Goal: Find specific fact: Find specific fact

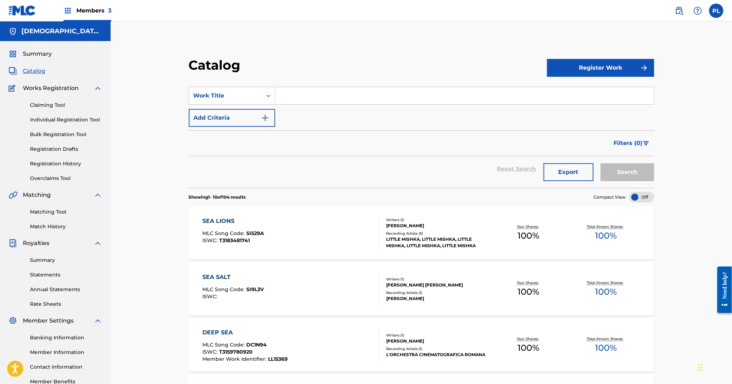
click at [247, 173] on div "Reset Search Export Search" at bounding box center [421, 169] width 465 height 26
click at [326, 90] on input "Search Form" at bounding box center [464, 95] width 379 height 17
type input "alba"
click at [601, 163] on button "Search" at bounding box center [628, 172] width 54 height 18
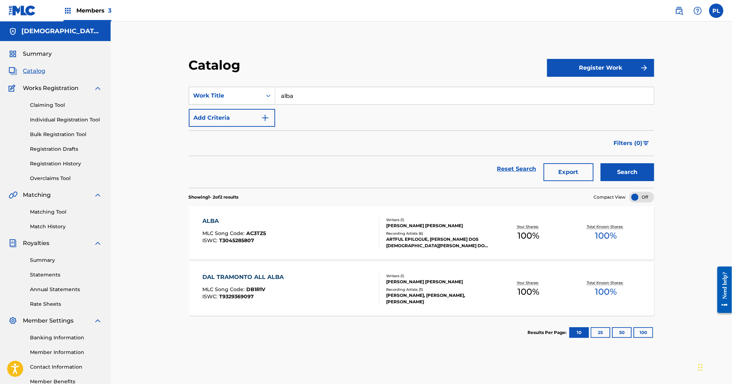
click at [336, 230] on div "ALBA MLC Song Code : AC3TZ5 ISWC : T3045285807" at bounding box center [291, 233] width 177 height 32
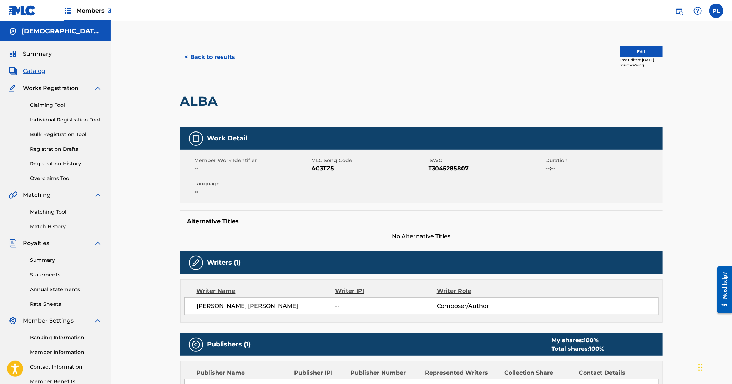
scroll to position [253, 0]
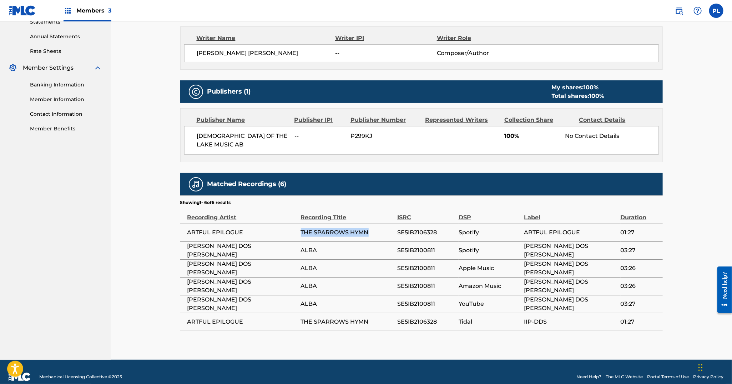
drag, startPoint x: 372, startPoint y: 222, endPoint x: 300, endPoint y: 225, distance: 72.1
click at [300, 225] on tr "ARTFUL EPILOGUE THE SPARROWS HYMN SE5IB2106328 Spotify ARTFUL EPILOGUE 01:27" at bounding box center [421, 232] width 483 height 18
click at [409, 229] on td "SE5IB2106328" at bounding box center [427, 232] width 61 height 18
click at [423, 228] on span "SE5IB2106328" at bounding box center [426, 232] width 58 height 9
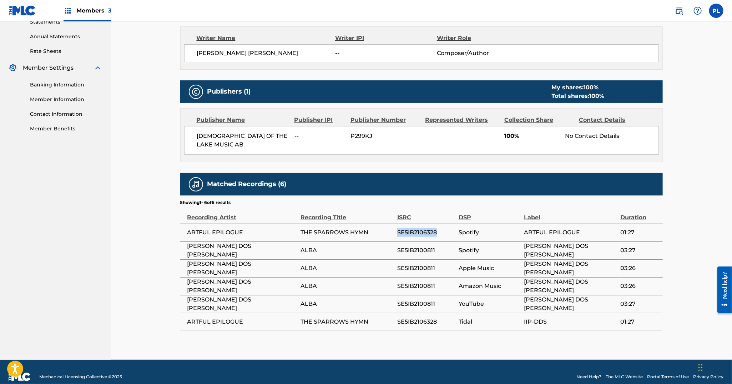
click at [423, 228] on span "SE5IB2106328" at bounding box center [426, 232] width 58 height 9
click at [425, 259] on td "SE5IB2100811" at bounding box center [427, 268] width 61 height 18
click at [2, 319] on nav "[DEMOGRAPHIC_DATA] OF THE LAKE MUSIC AB Summary Catalog Works Registration Clai…" at bounding box center [55, 64] width 111 height 591
click at [423, 228] on span "SE5IB2106328" at bounding box center [426, 232] width 58 height 9
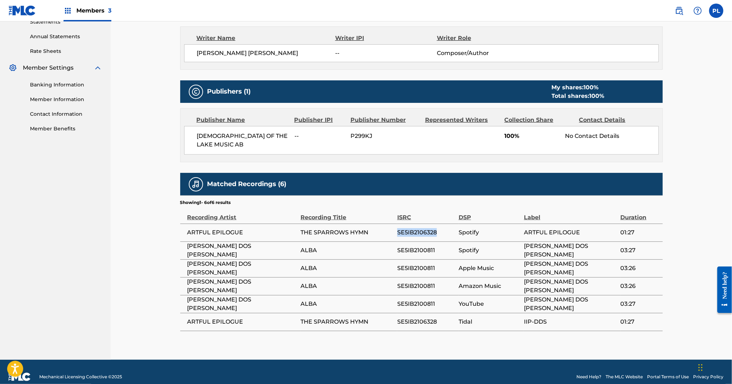
copy span "SE5IB2106328"
click at [327, 228] on span "THE SPARROWS HYMN" at bounding box center [347, 232] width 93 height 9
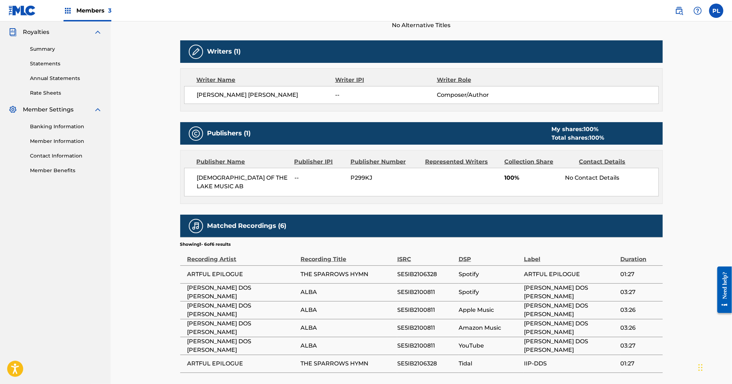
scroll to position [213, 0]
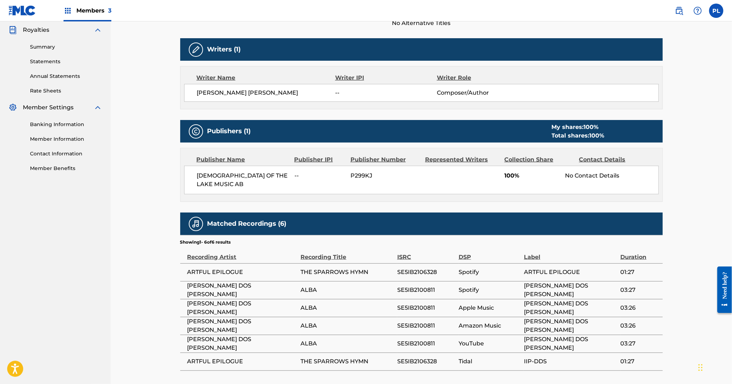
click at [412, 268] on span "SE5IB2106328" at bounding box center [426, 272] width 58 height 9
drag, startPoint x: 375, startPoint y: 260, endPoint x: 297, endPoint y: 260, distance: 78.2
click at [297, 263] on tr "ARTFUL EPILOGUE THE SPARROWS HYMN SE5IB2106328 Spotify ARTFUL EPILOGUE 01:27" at bounding box center [421, 272] width 483 height 18
copy tr "THE SPARROWS HYMN"
